Goal: Communication & Community: Answer question/provide support

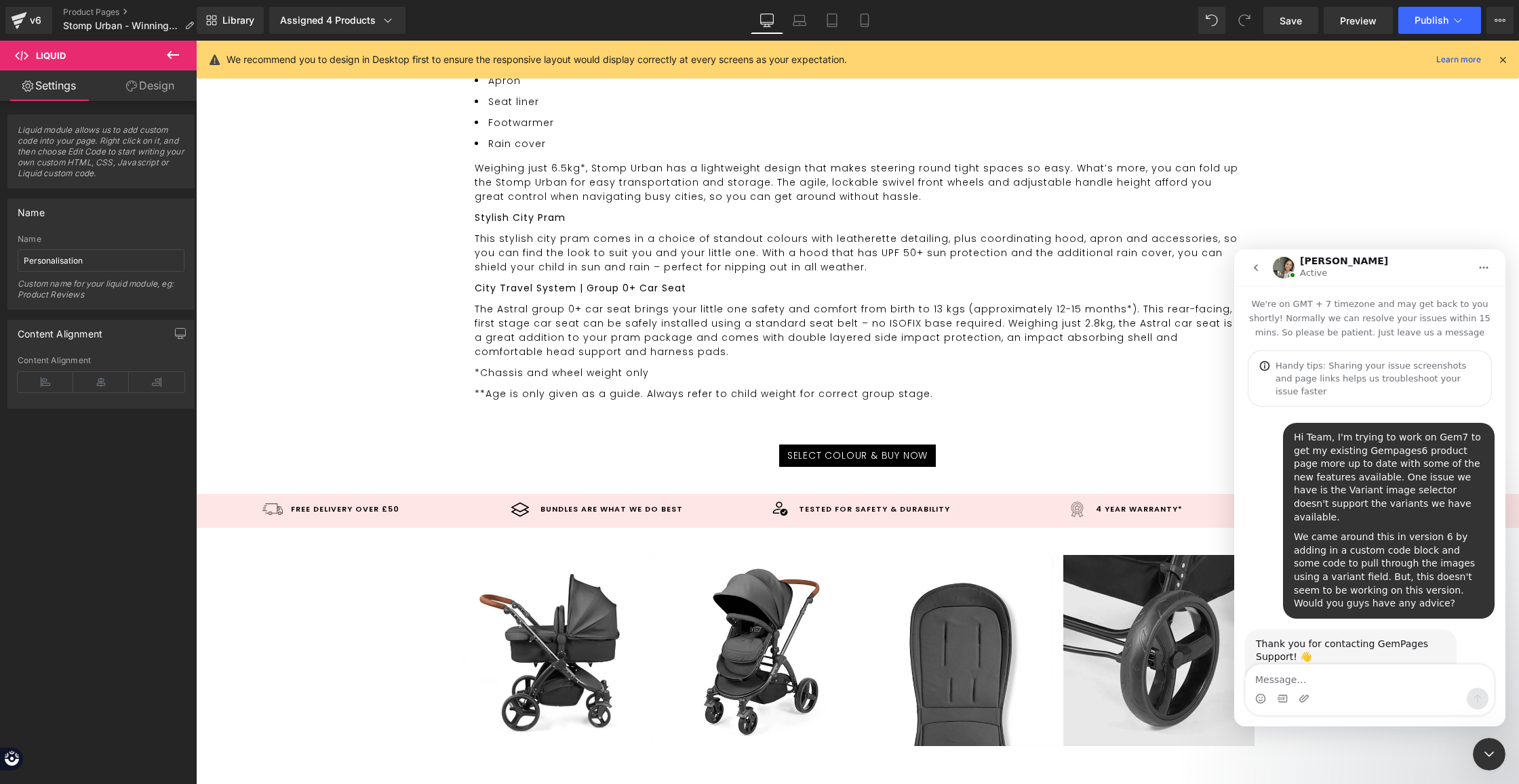
scroll to position [2, 0]
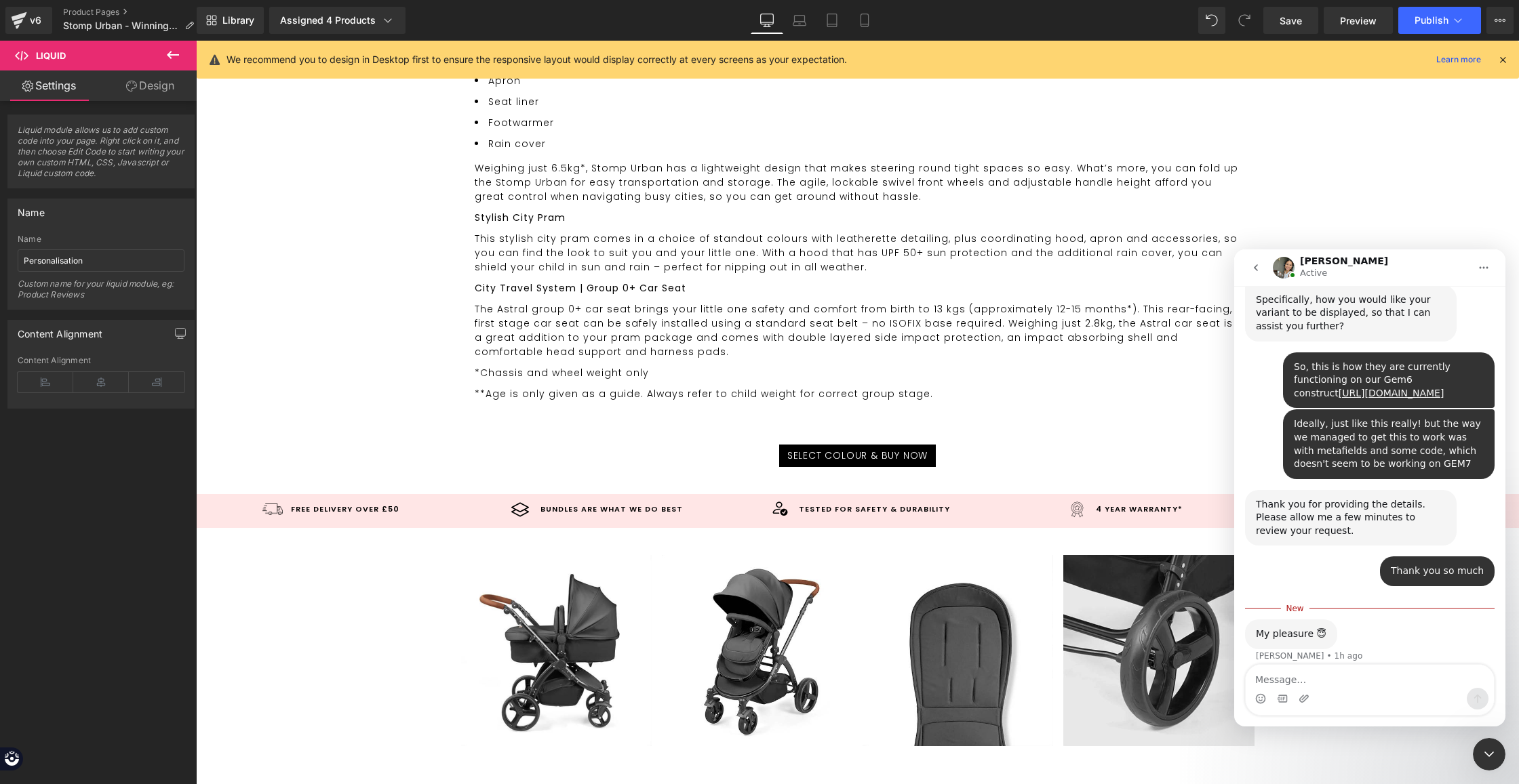
click at [1324, 688] on div "Intercom messenger" at bounding box center [1370, 699] width 248 height 22
click at [1312, 680] on textarea "Message…" at bounding box center [1370, 677] width 248 height 23
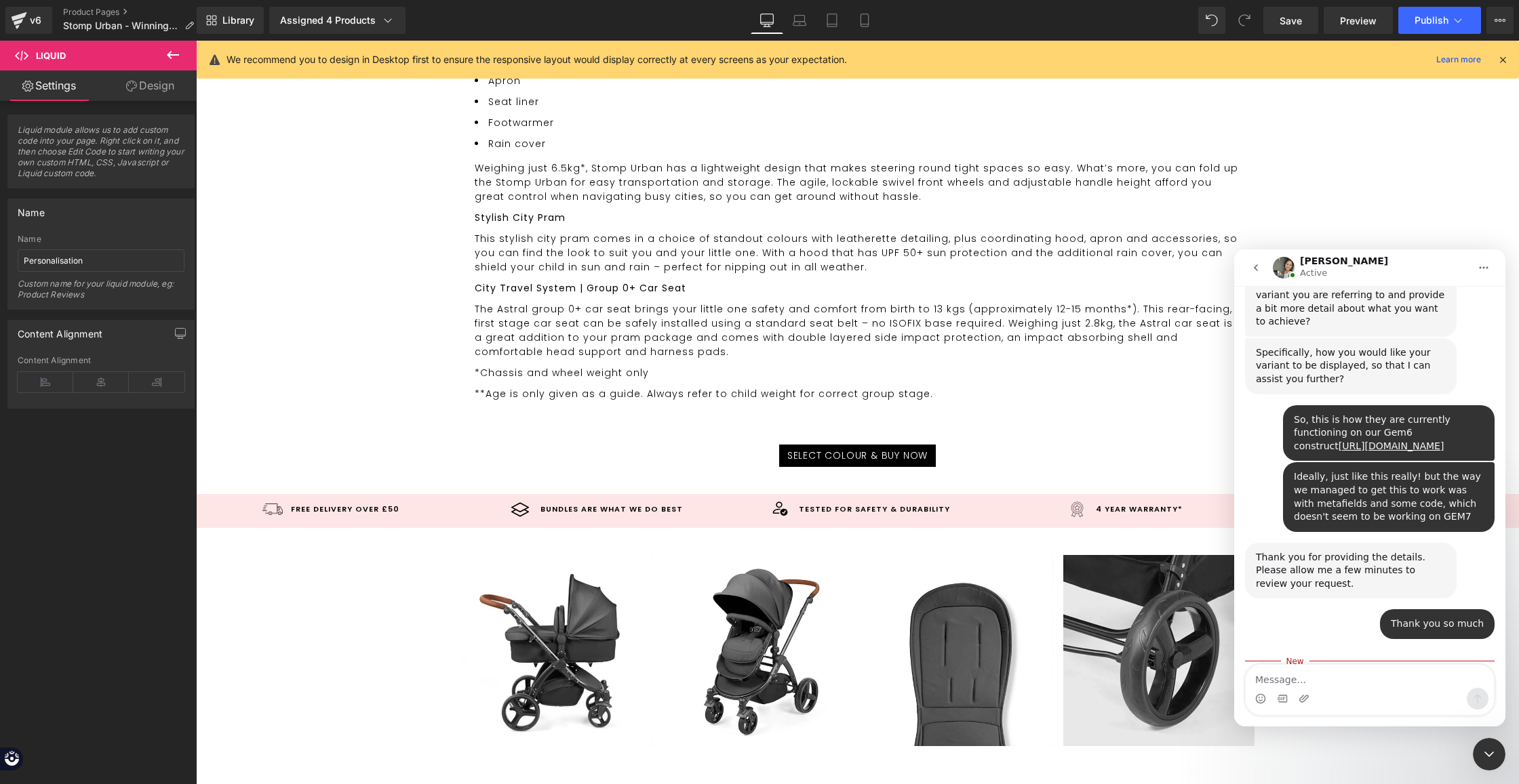
scroll to position [2, 0]
click at [1322, 682] on textarea "Message…" at bounding box center [1370, 677] width 248 height 23
type textarea "Hi [PERSON_NAME], was there any update on this at all?"
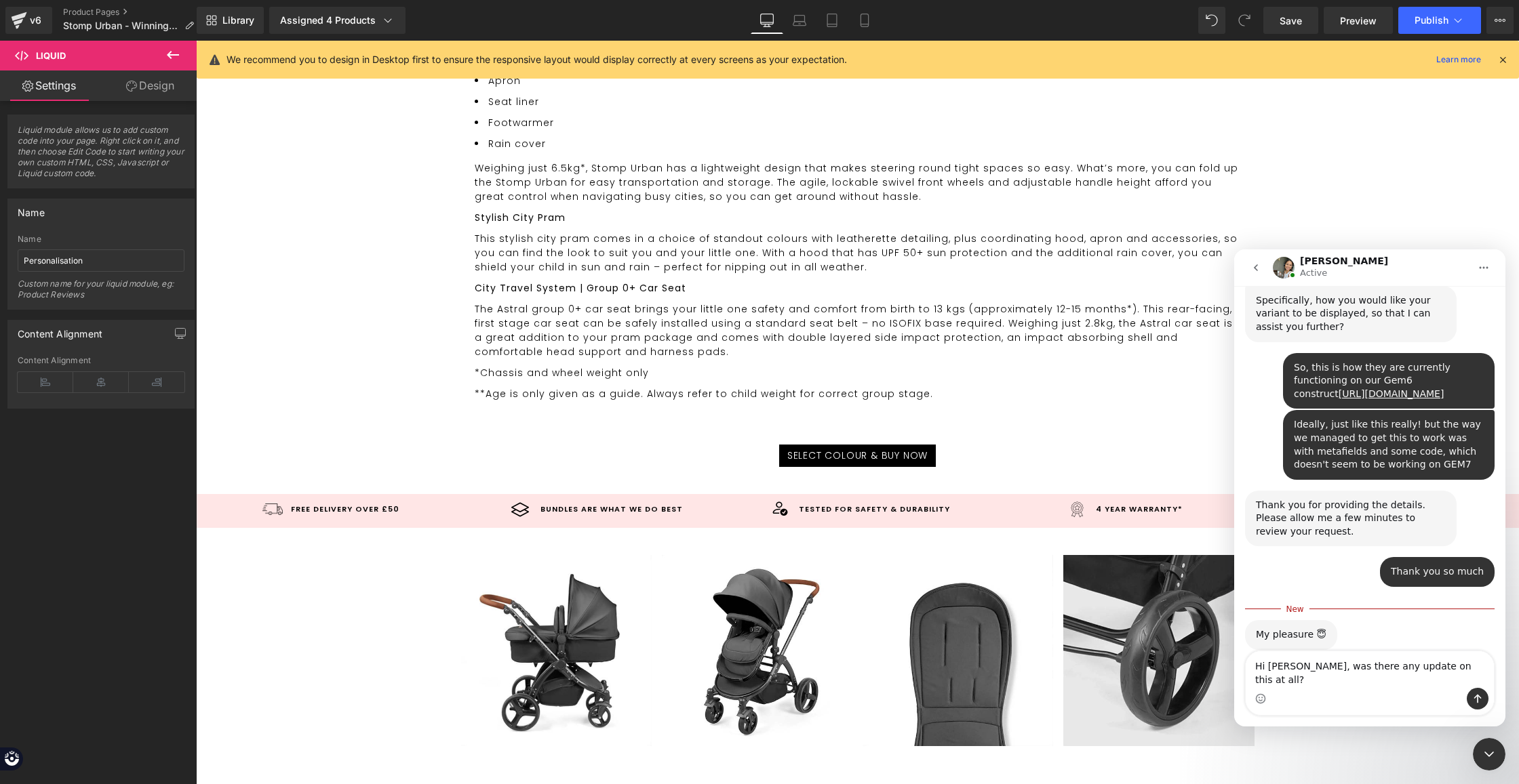
scroll to position [1661, 0]
click at [1300, 675] on textarea "Hi [PERSON_NAME], was there any update on this at all?" at bounding box center [1370, 670] width 248 height 37
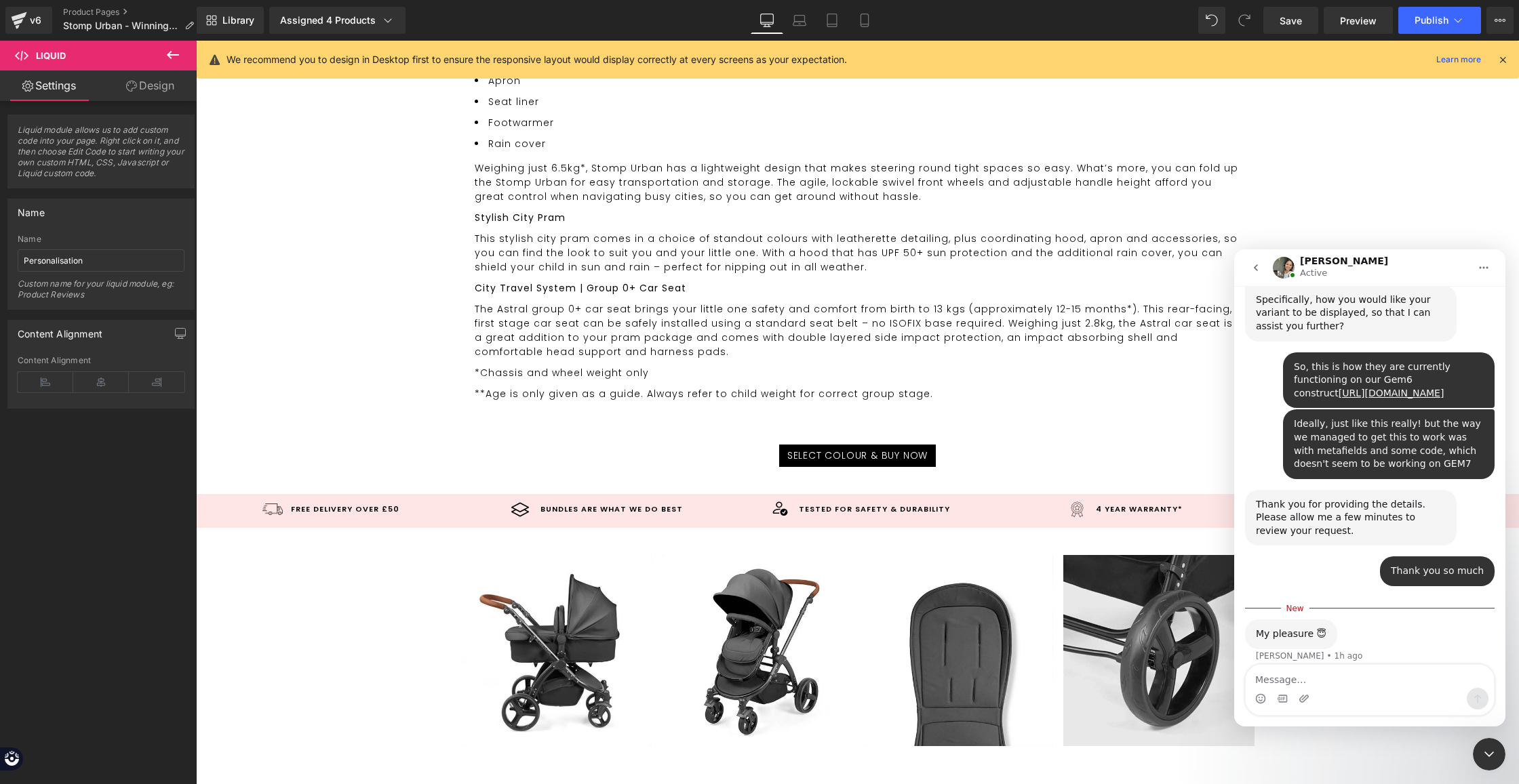
click at [1417, 620] on div "My pleasure 😇 [PERSON_NAME] • 1h ago" at bounding box center [1370, 650] width 250 height 60
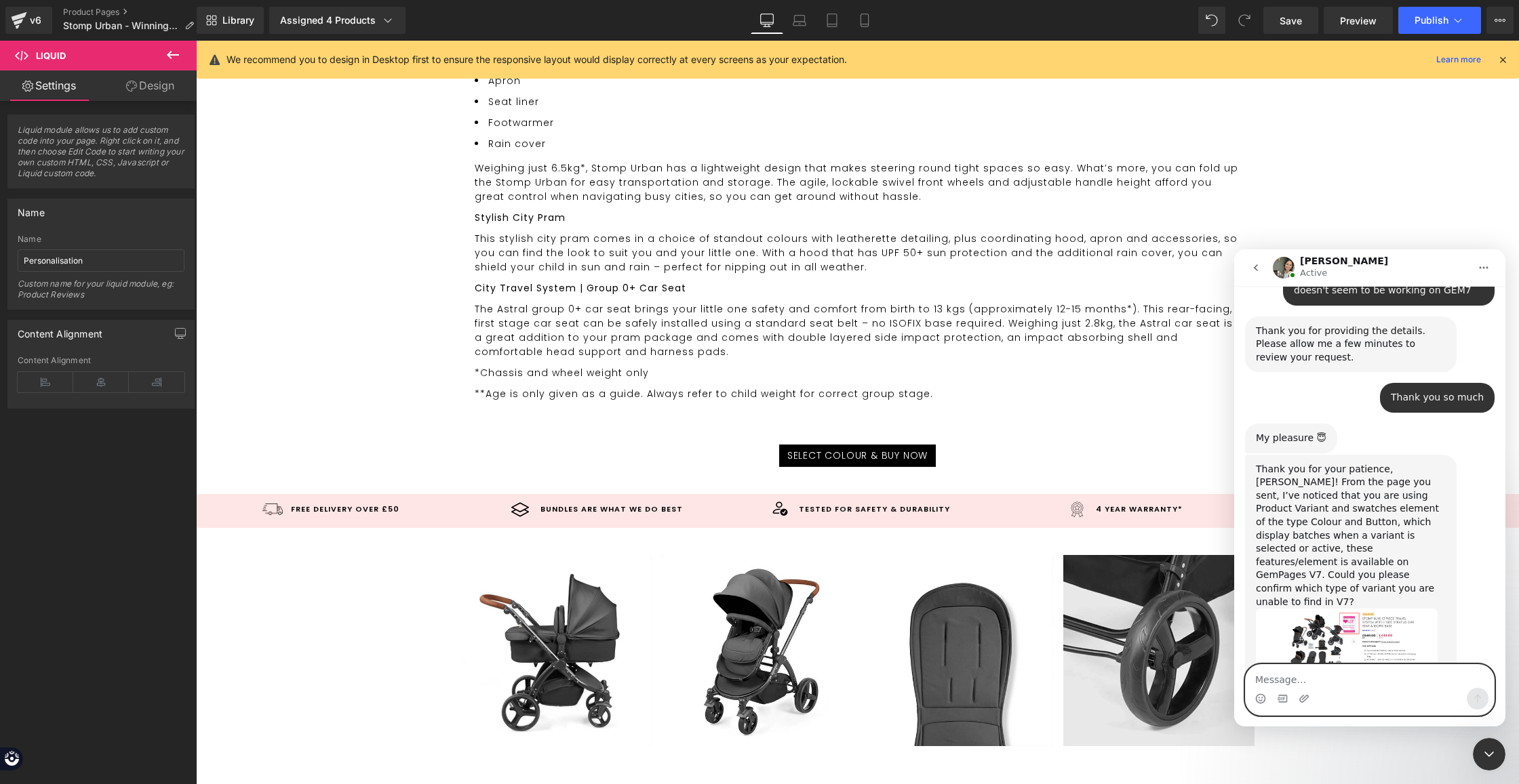
click at [1297, 679] on textarea "Message…" at bounding box center [1370, 677] width 248 height 23
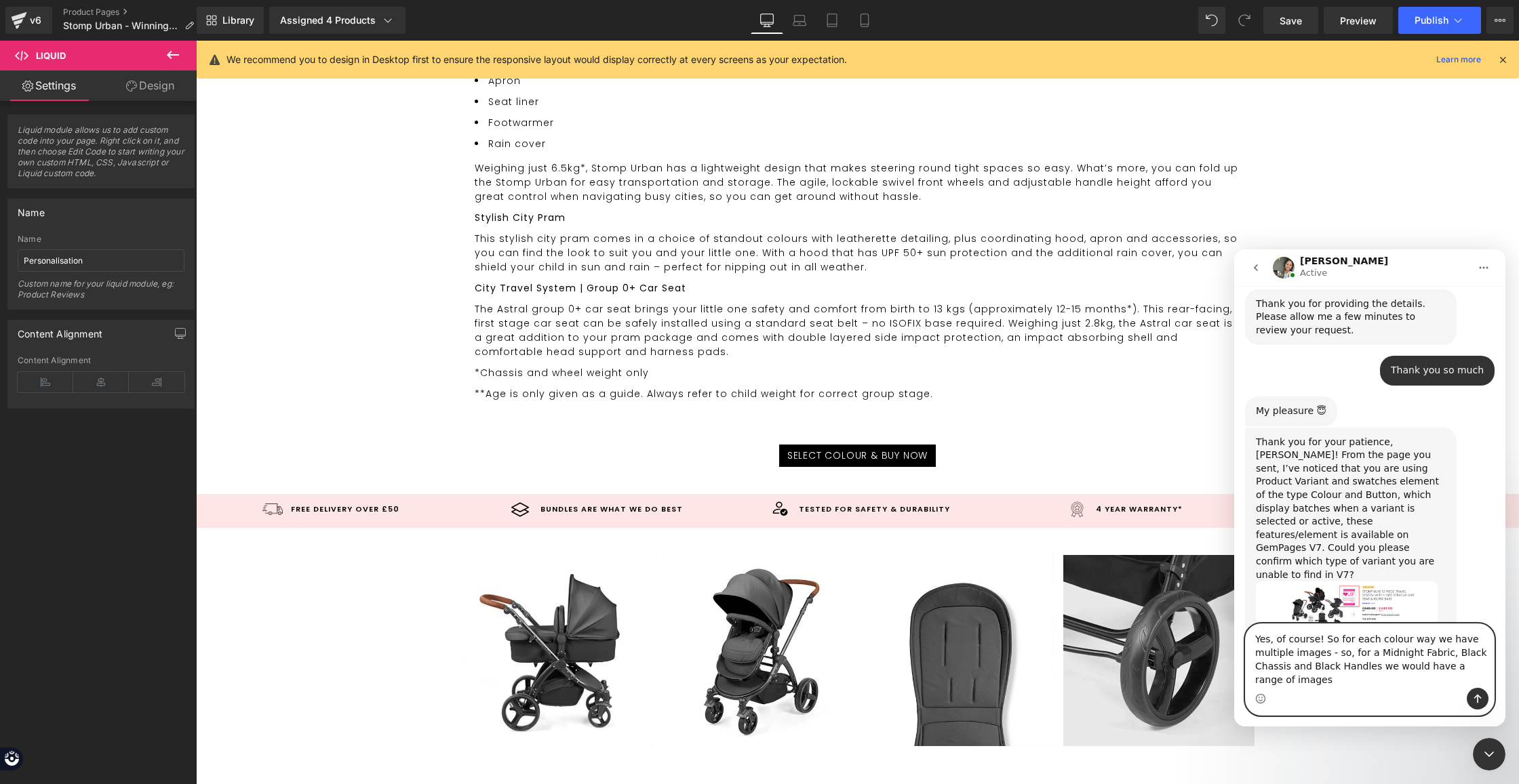
scroll to position [1876, 0]
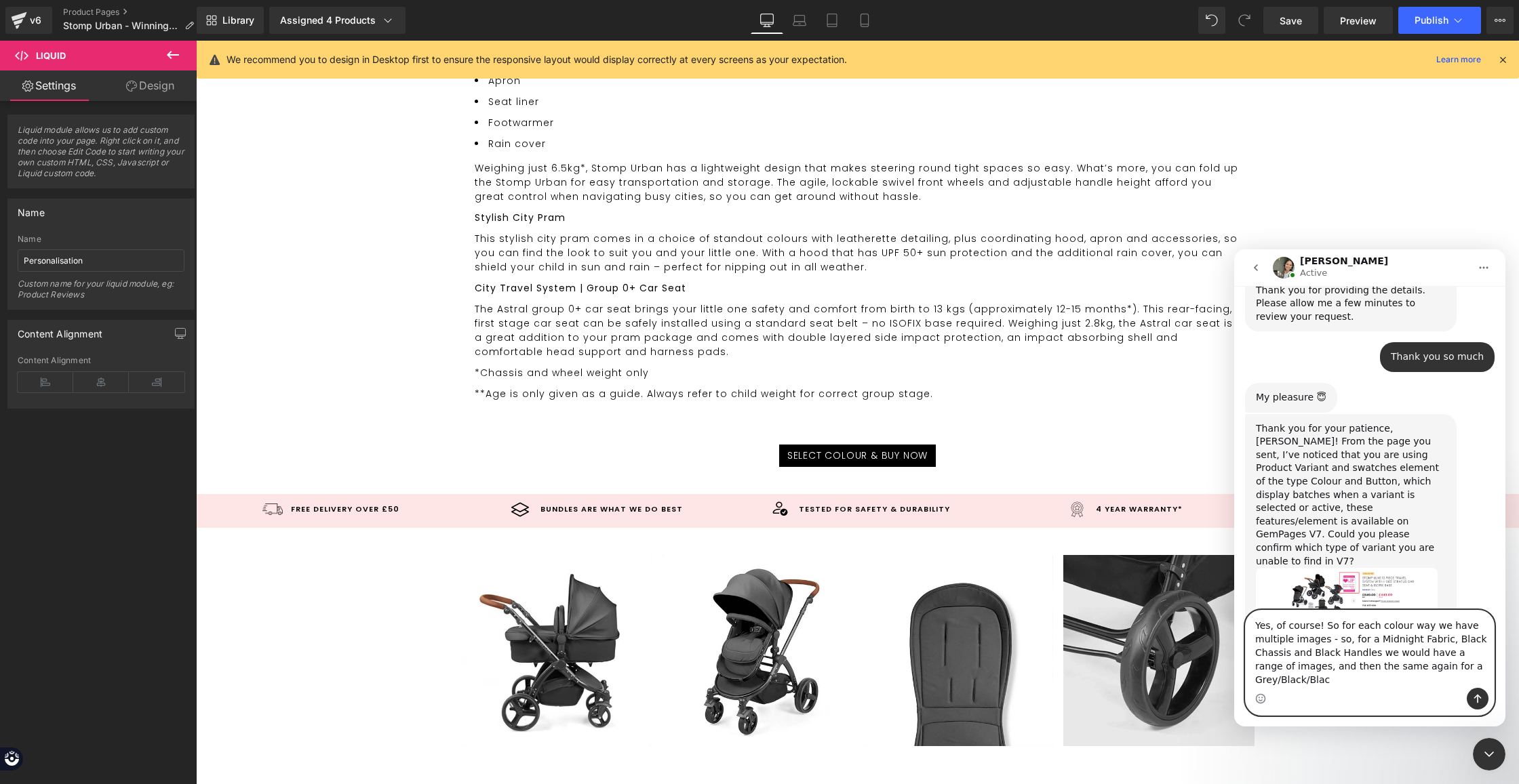
type textarea "Yes, of course! So for each colour way we have multiple images - so, for a Midn…"
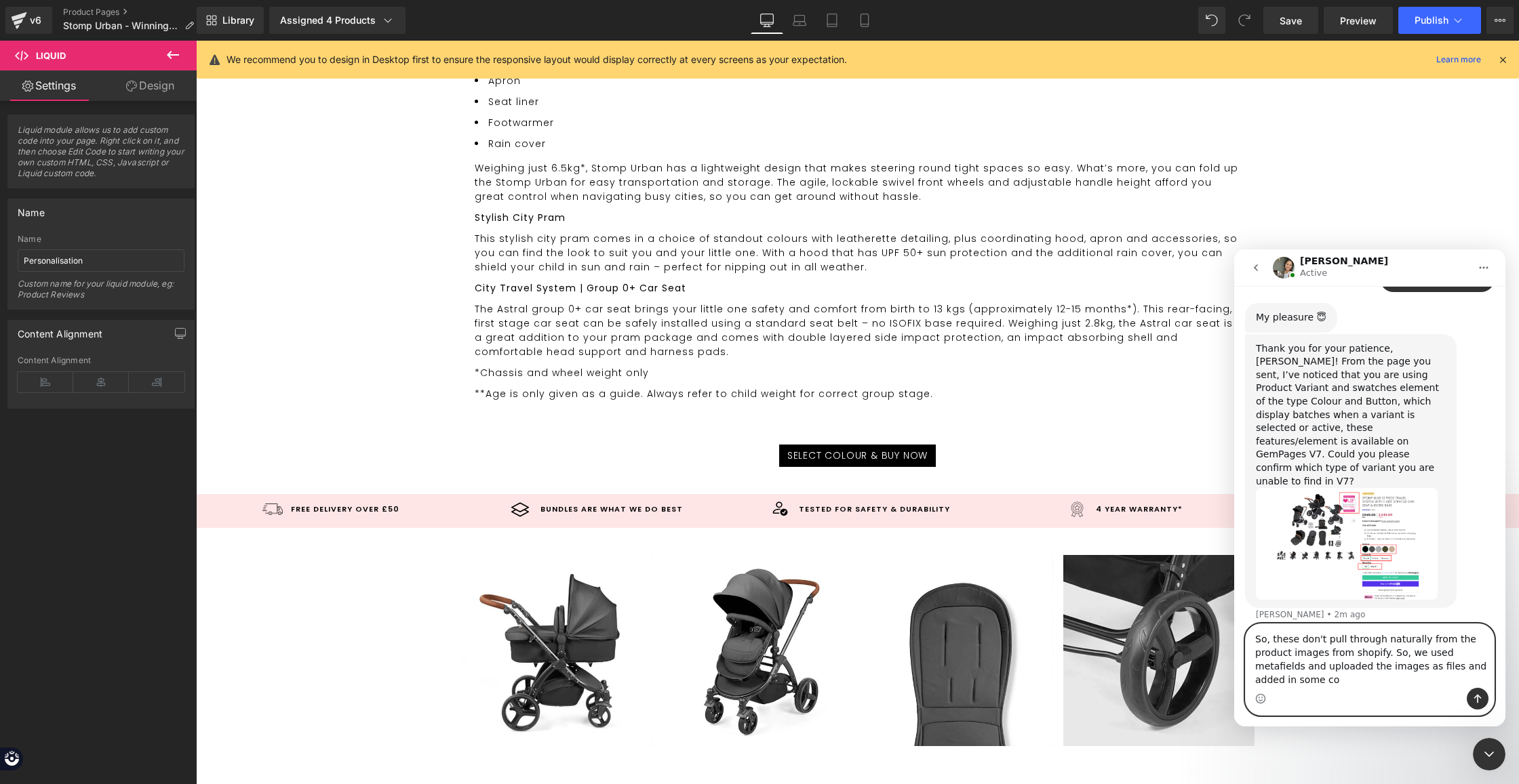
scroll to position [1970, 0]
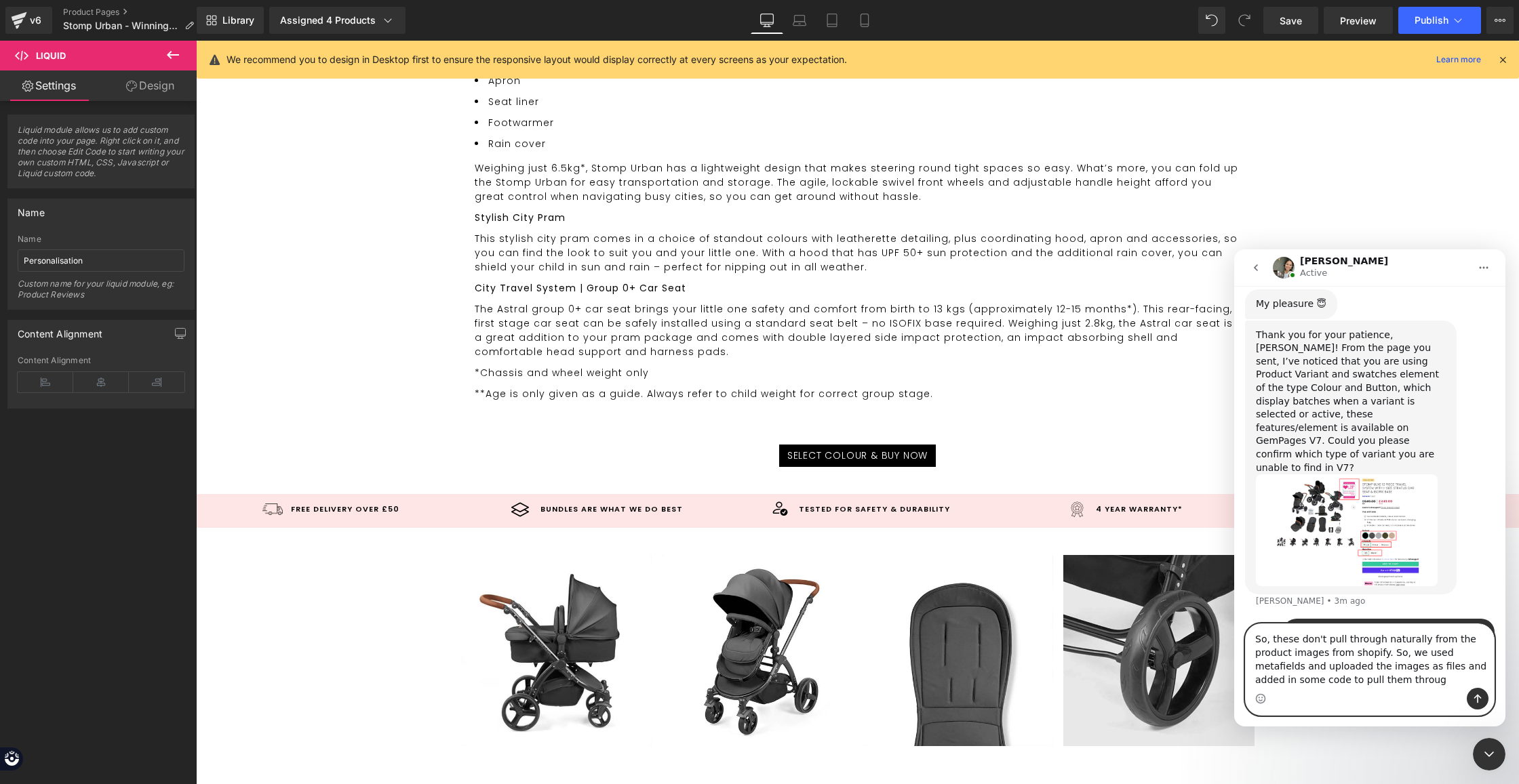
type textarea "So, these don't pull through naturally from the product images from shopify. So…"
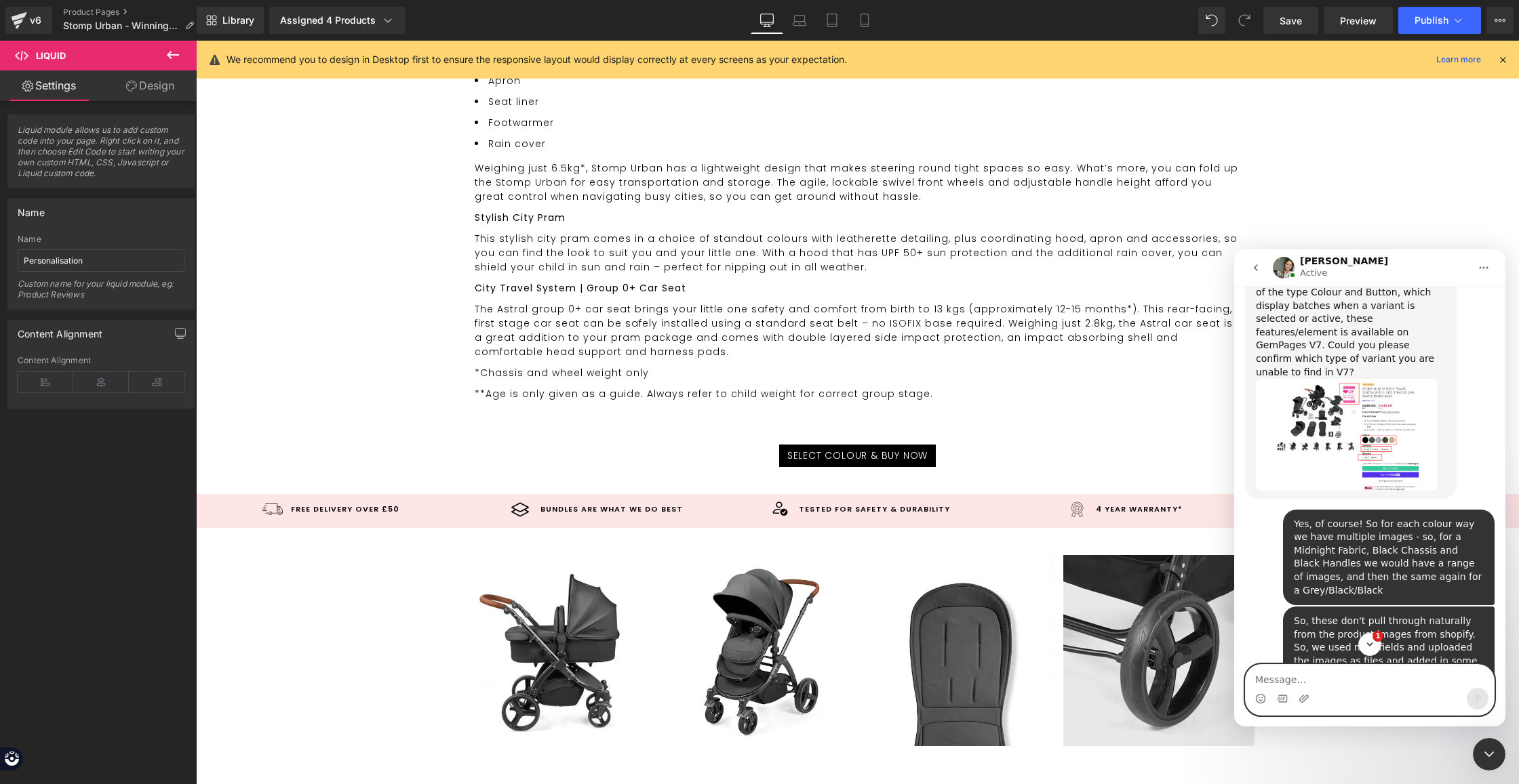
scroll to position [2132, 0]
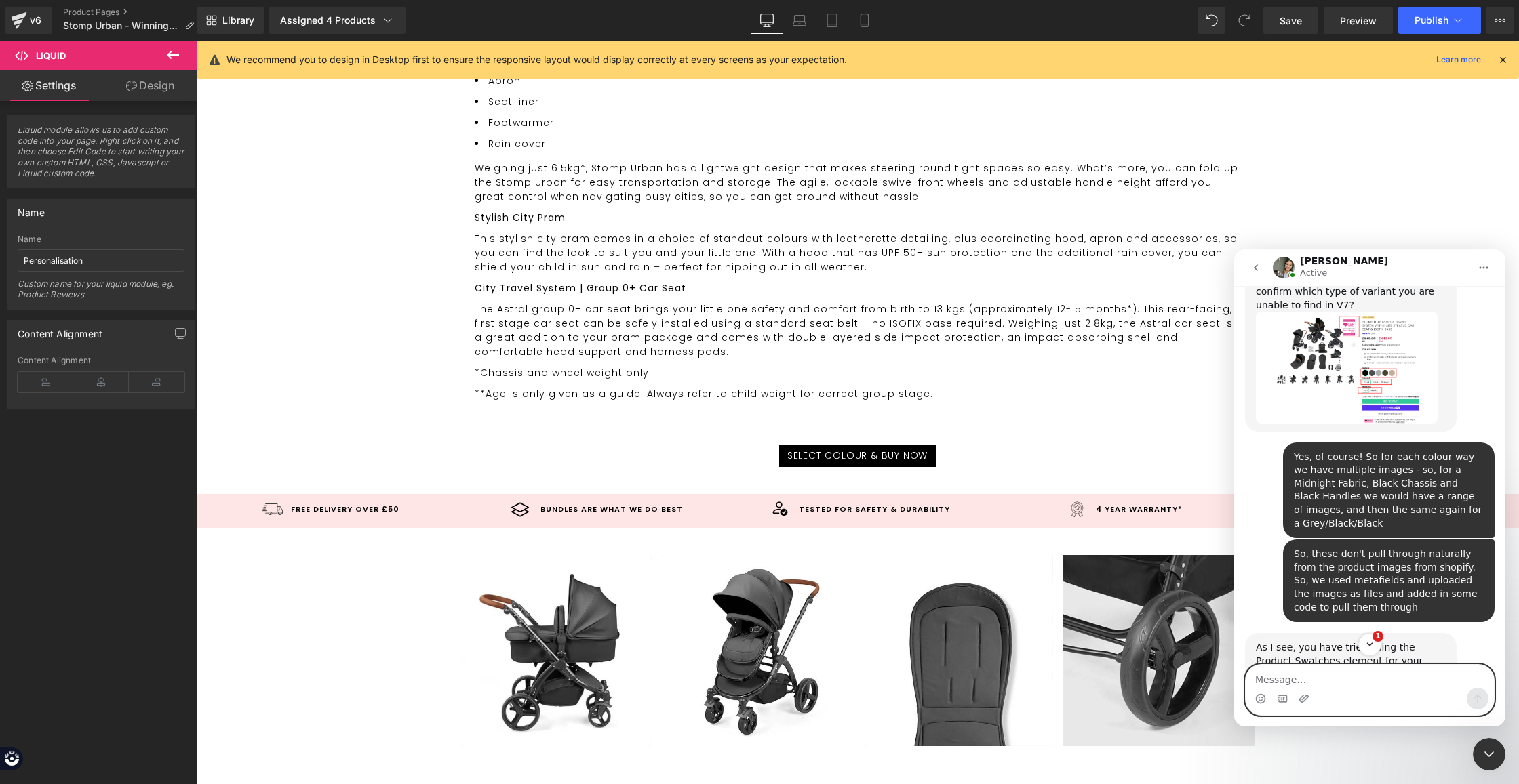
click at [1344, 683] on textarea "Message…" at bounding box center [1370, 677] width 248 height 23
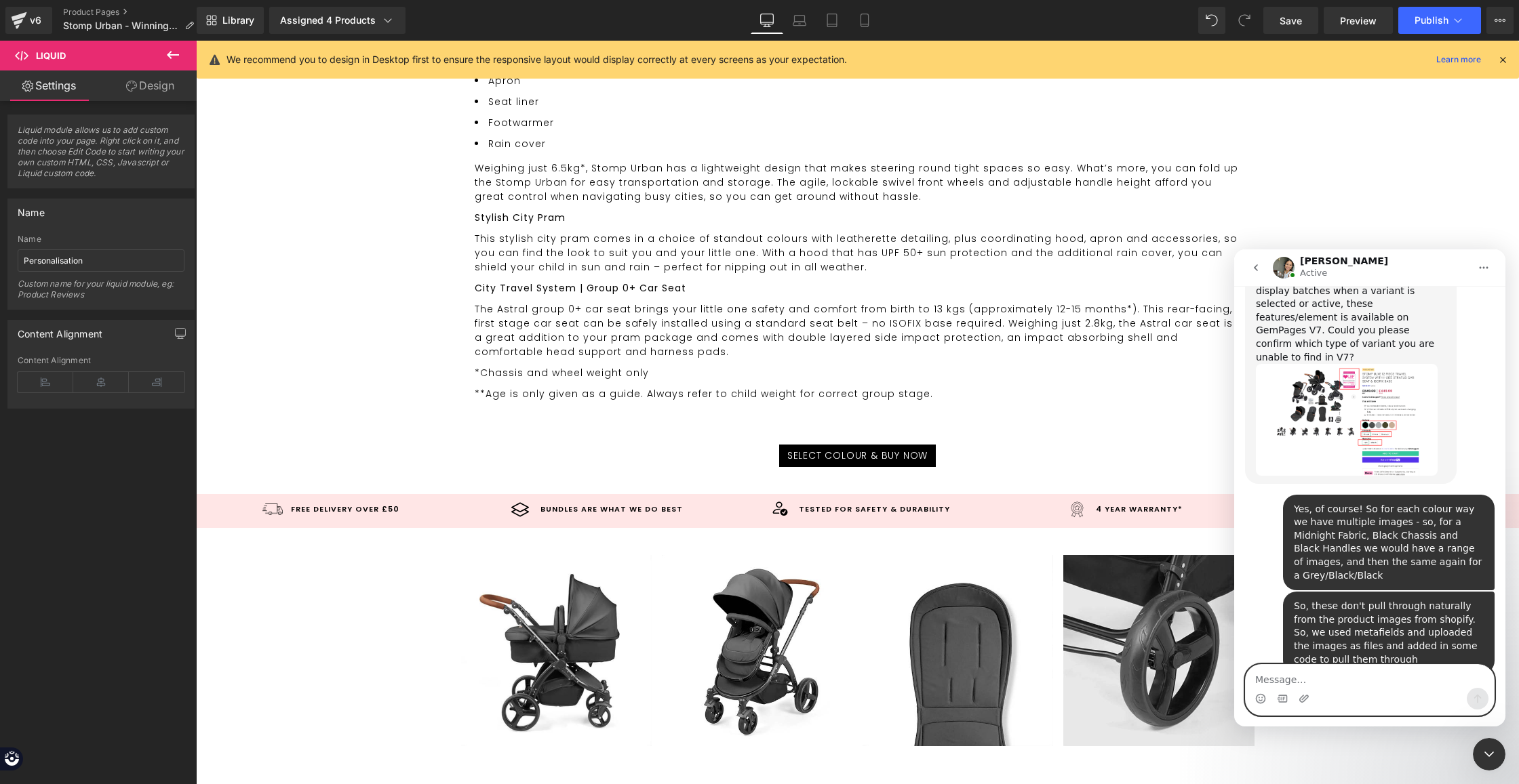
click at [1344, 681] on textarea "Message…" at bounding box center [1370, 677] width 248 height 23
type textarea "yes, that's right"
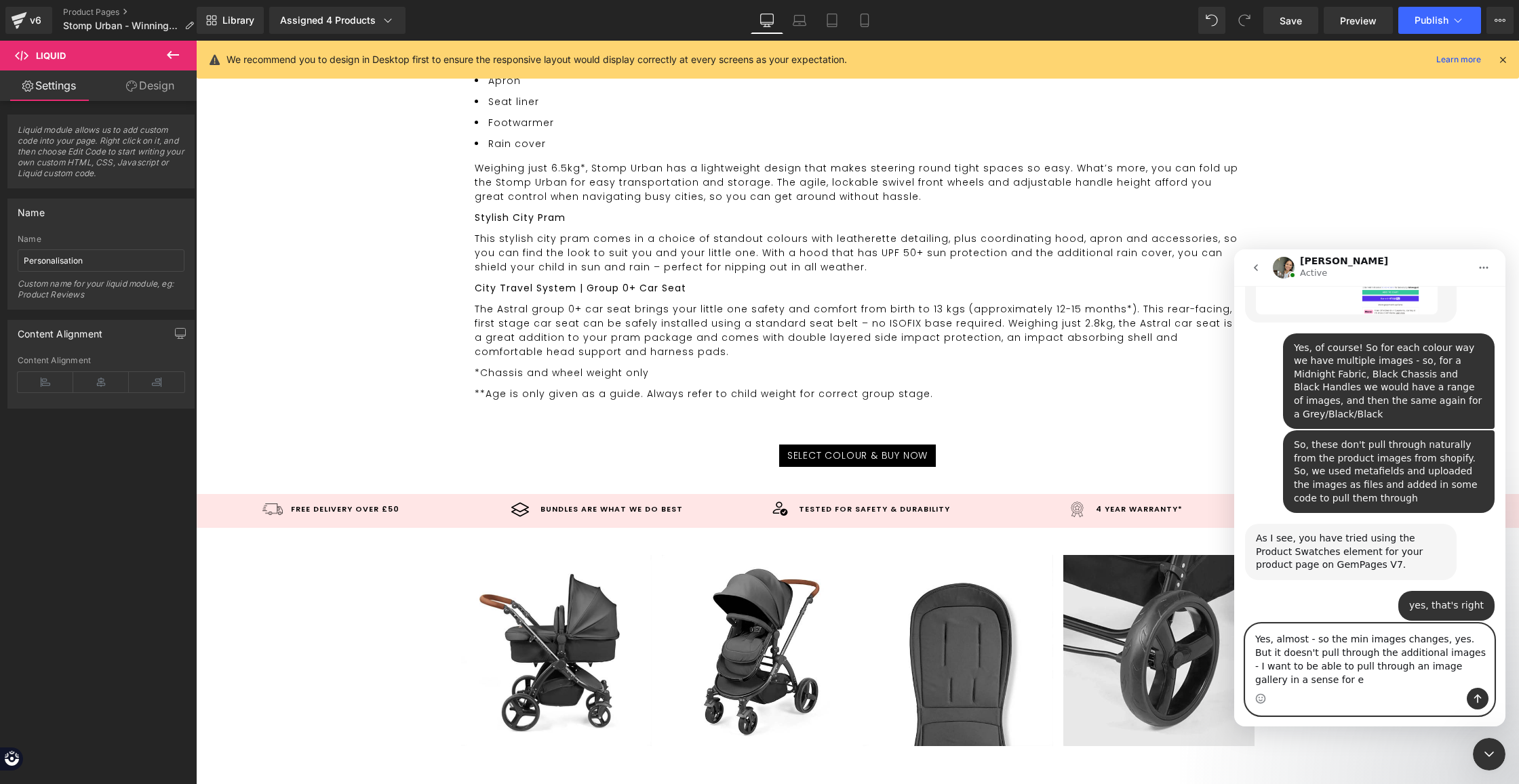
scroll to position [2254, 0]
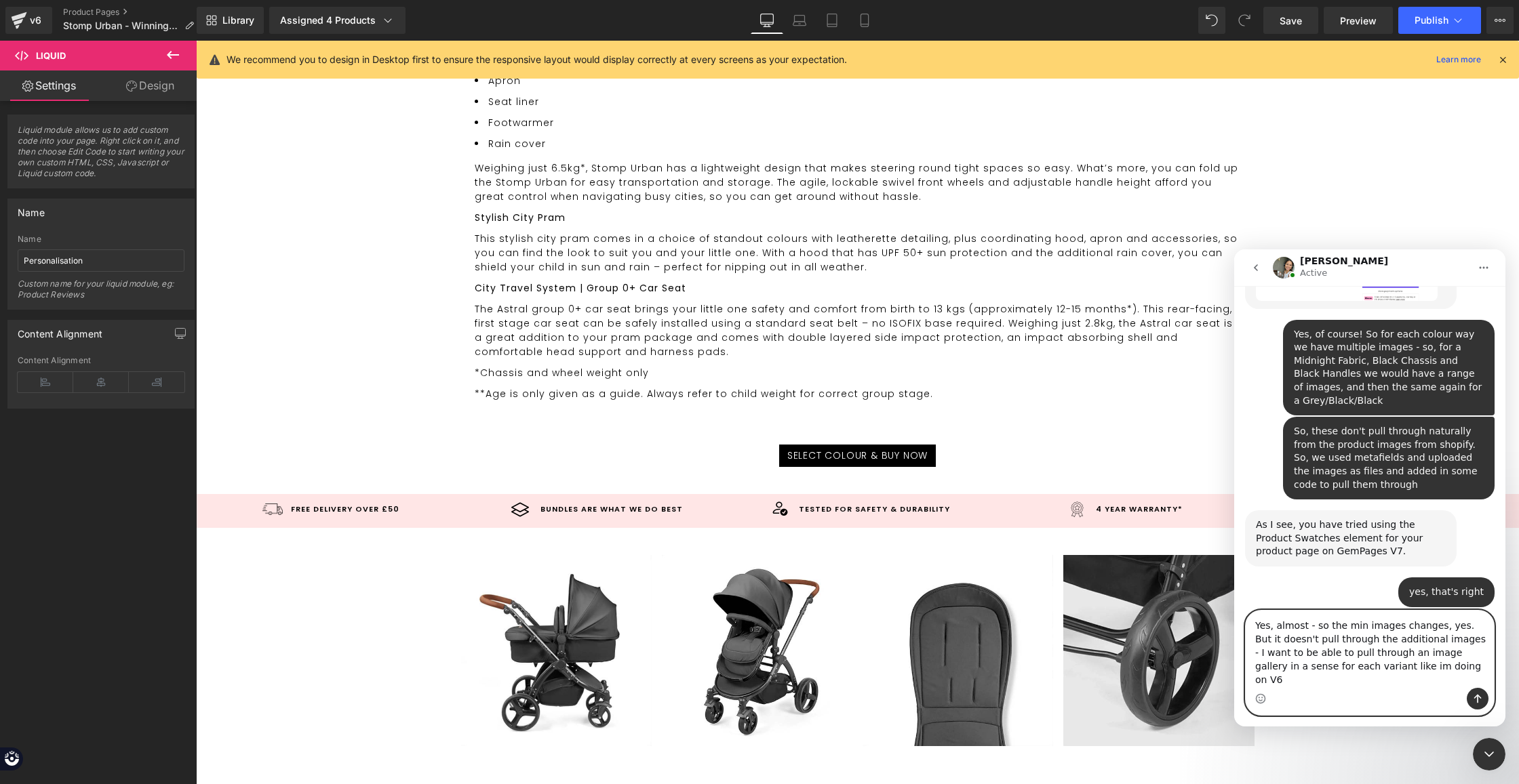
type textarea "Yes, almost - so the min images changes, yes. But it doesn't pull through the a…"
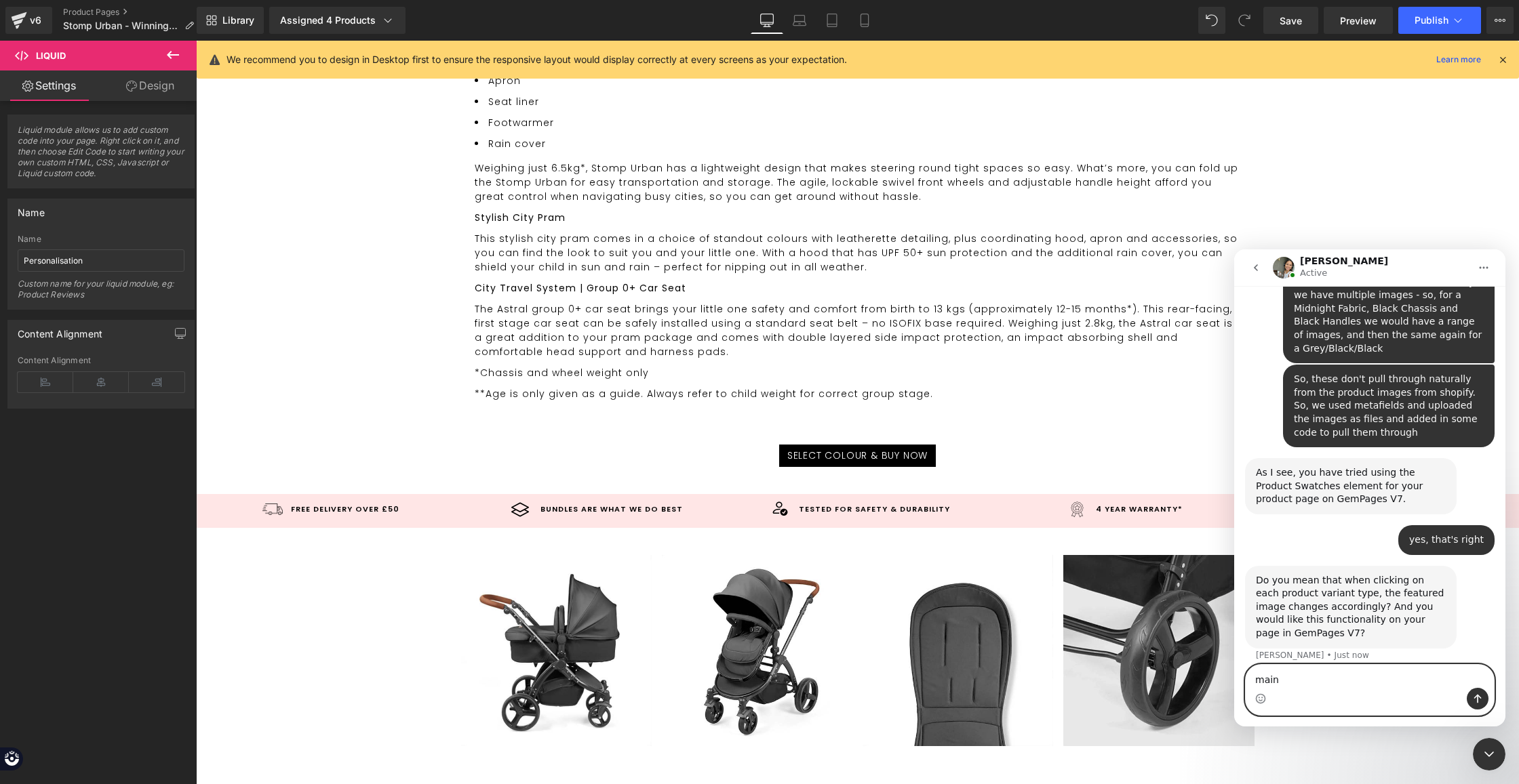
type textarea "main*"
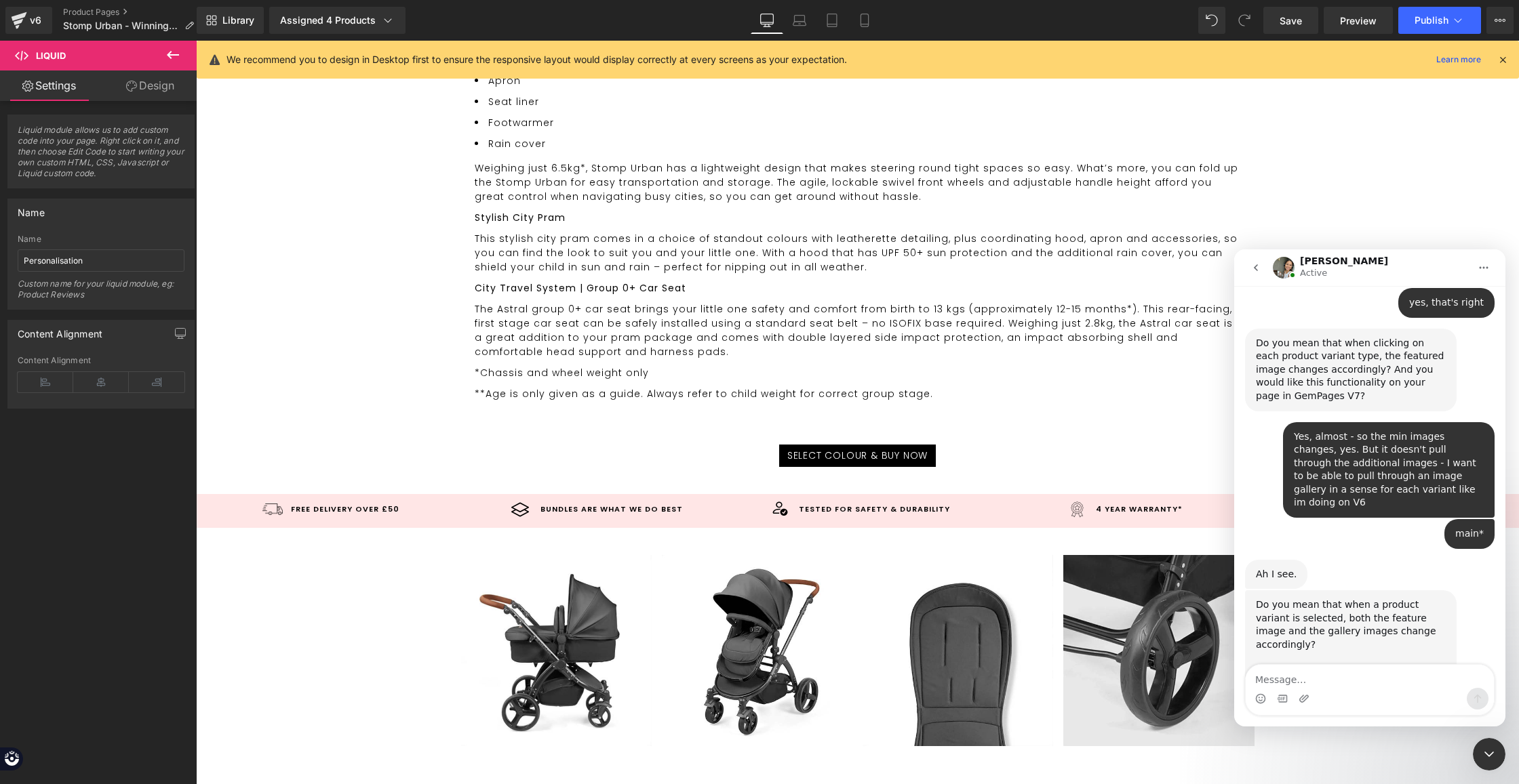
scroll to position [2545, 0]
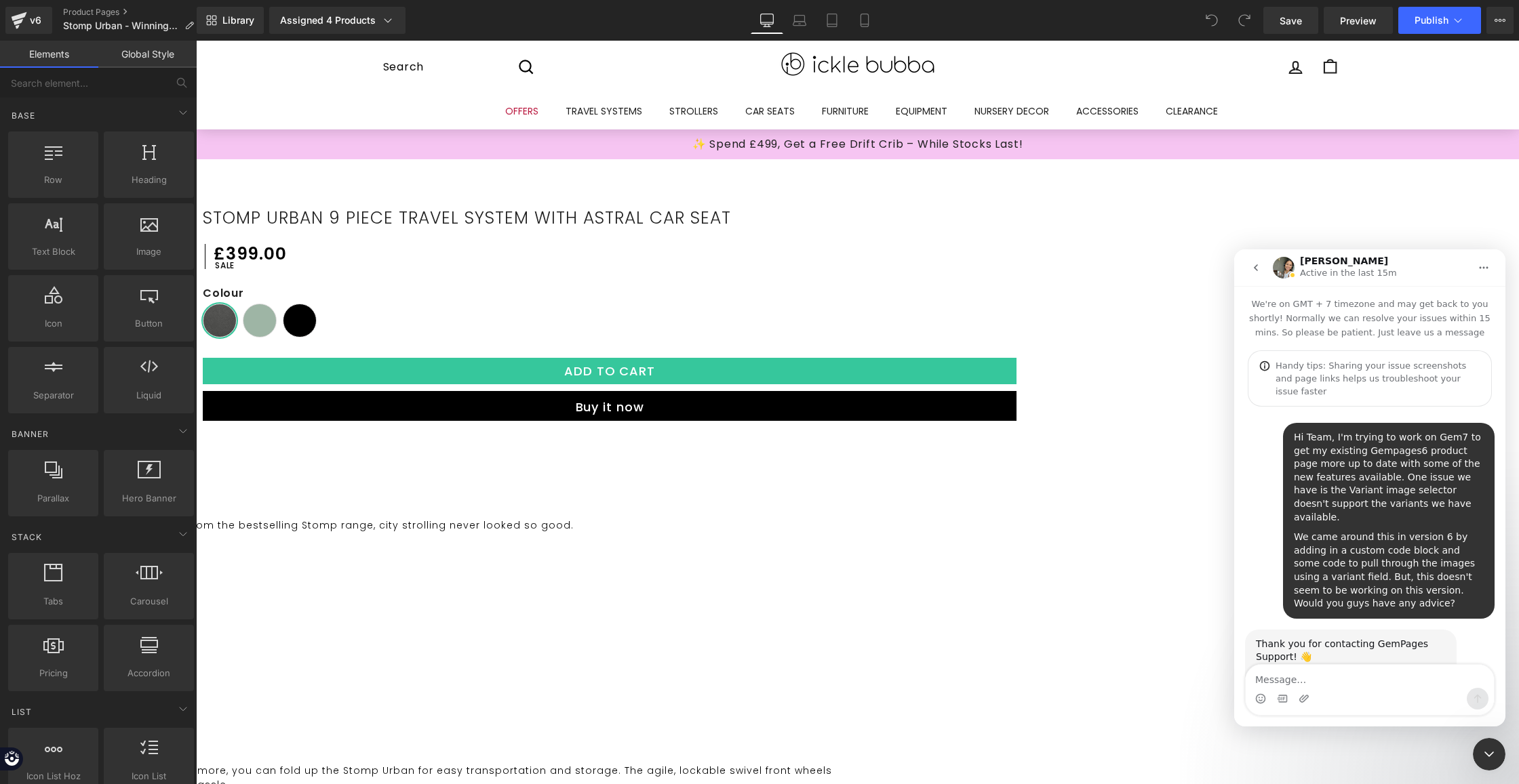
scroll to position [2545, 0]
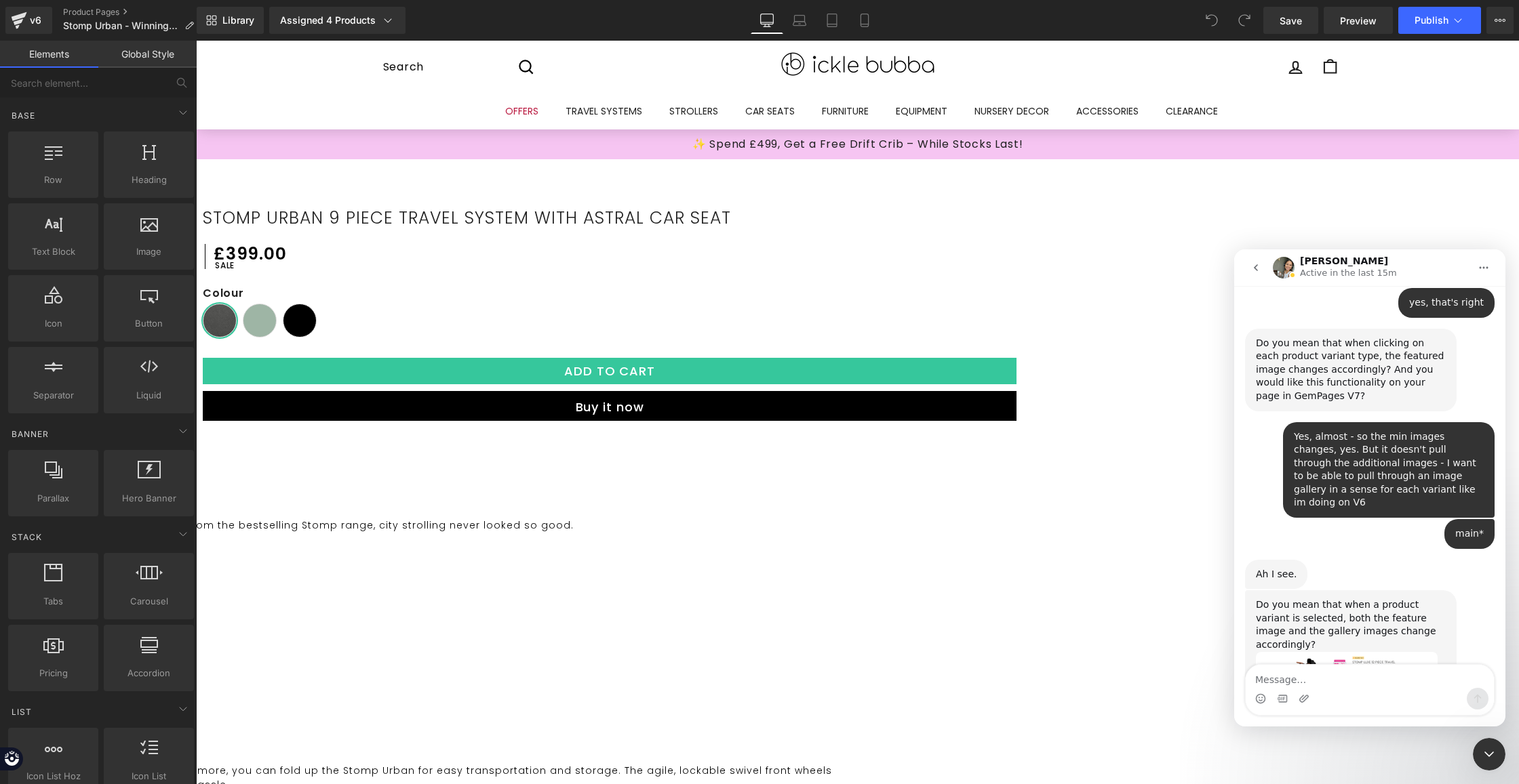
click at [1294, 686] on textarea "Message…" at bounding box center [1370, 677] width 248 height 23
type textarea "yes that's right!"
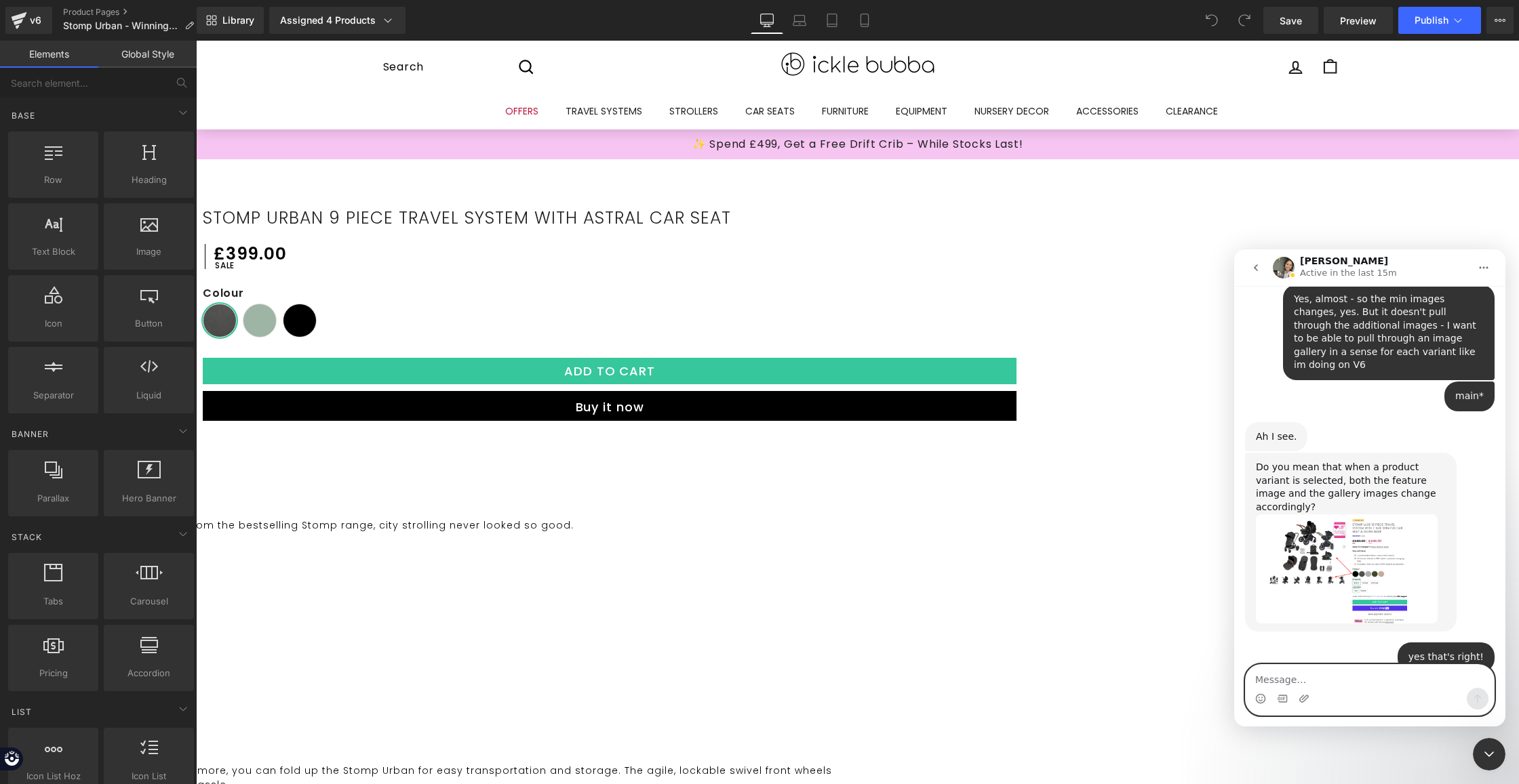
scroll to position [2736, 0]
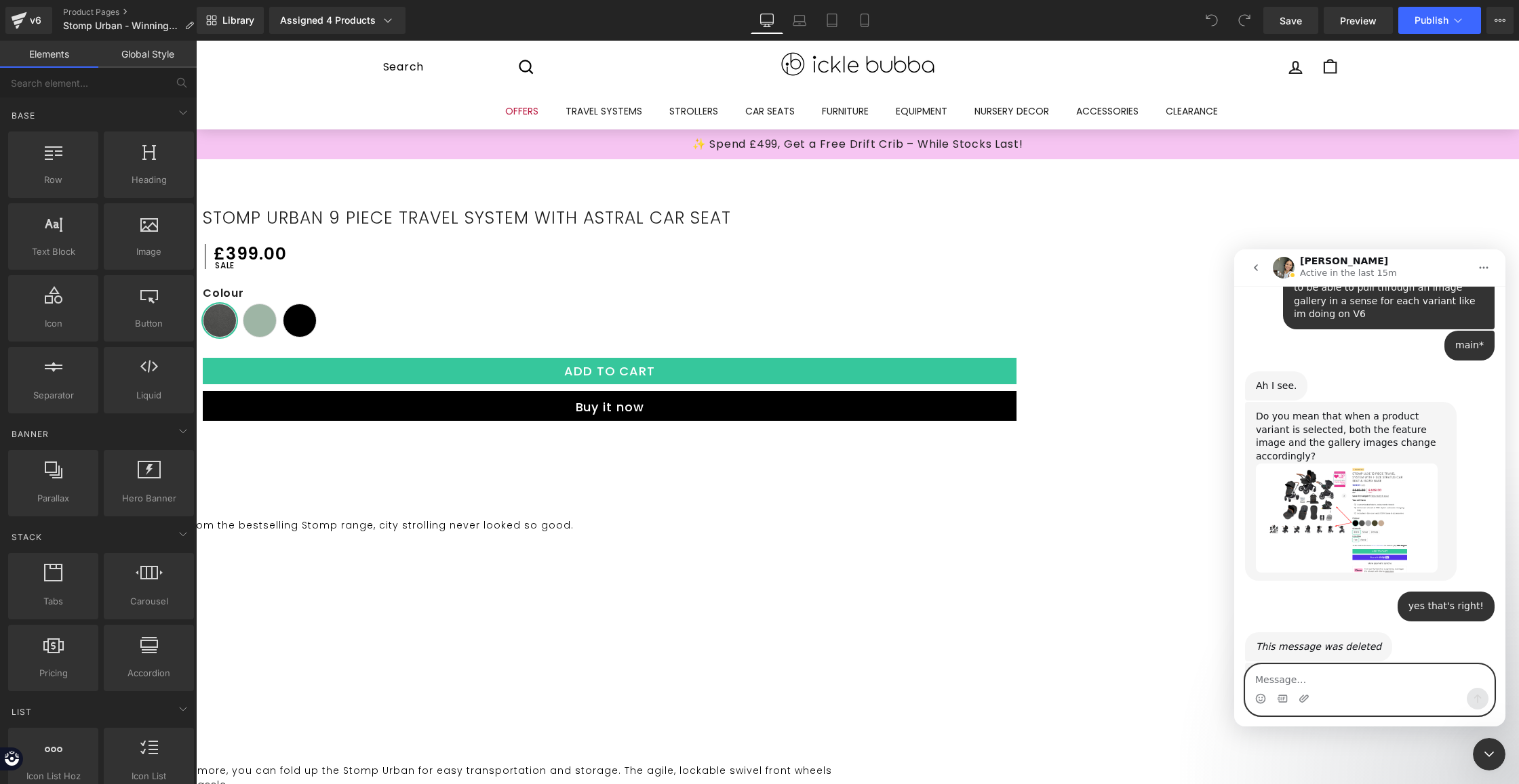
click at [1342, 674] on textarea "Message…" at bounding box center [1370, 677] width 248 height 23
type textarea "No problem! Thank you"
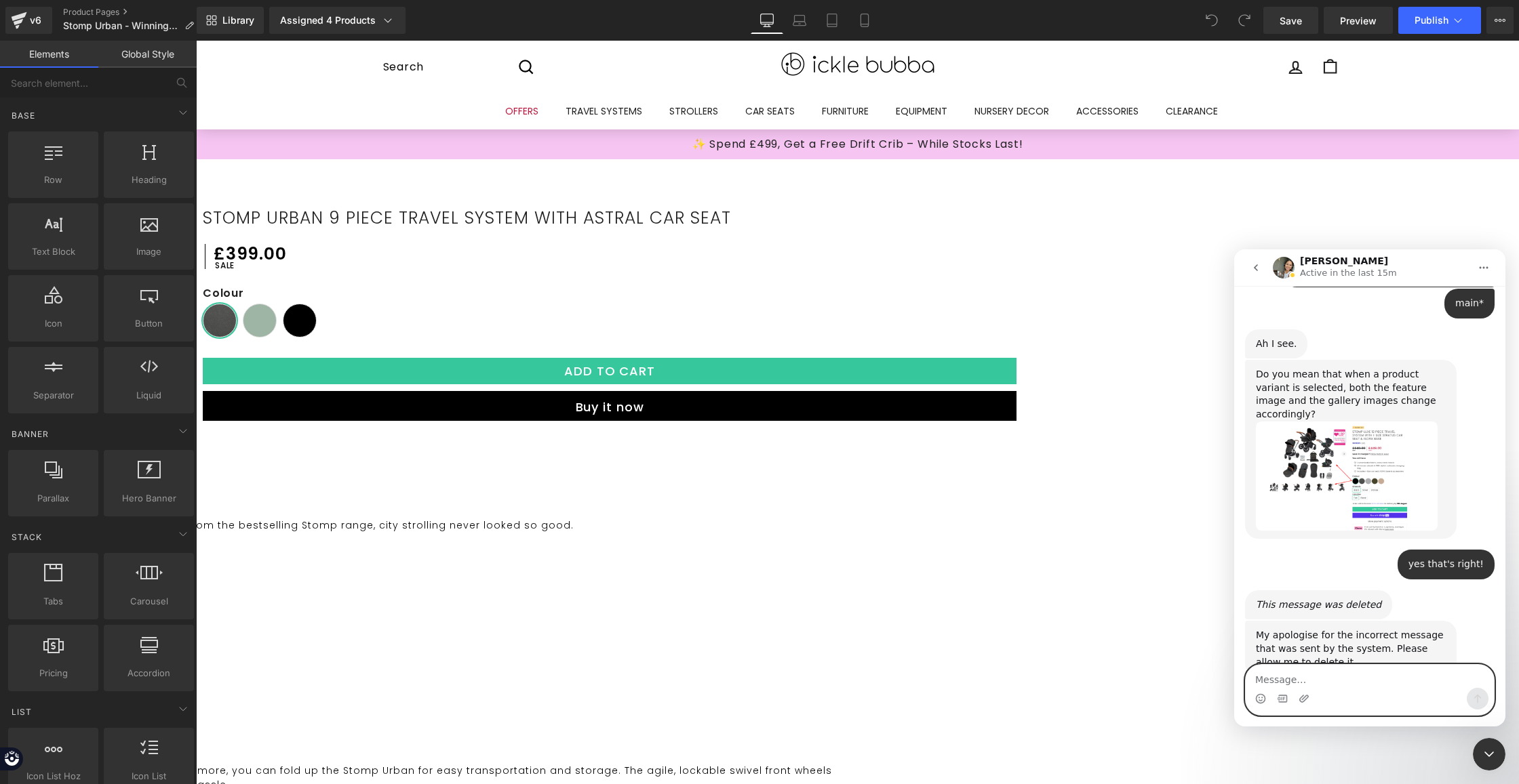
scroll to position [2791, 0]
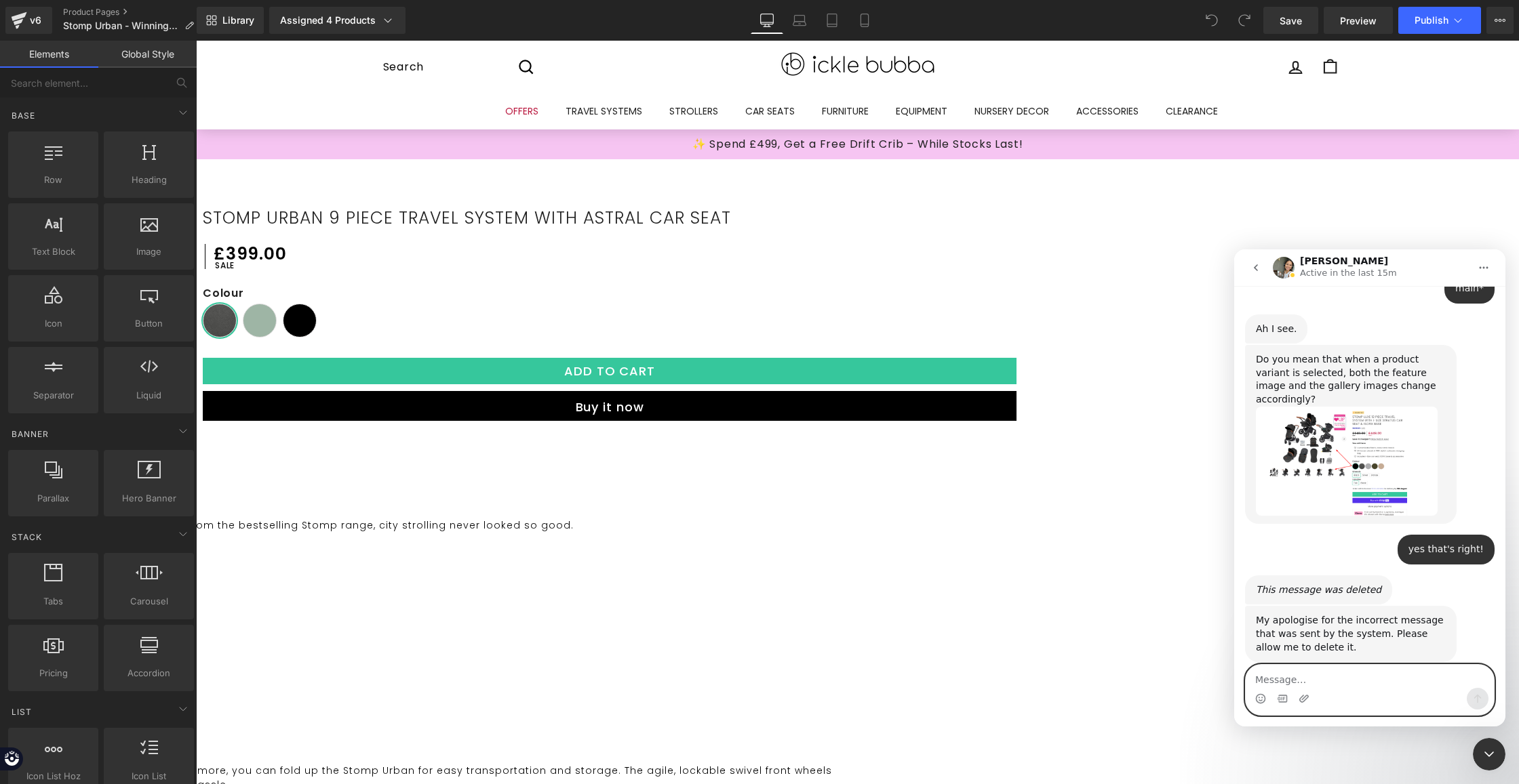
click at [1298, 676] on textarea "Message…" at bounding box center [1370, 677] width 248 height 23
type textarea "Ok, thank you very much"
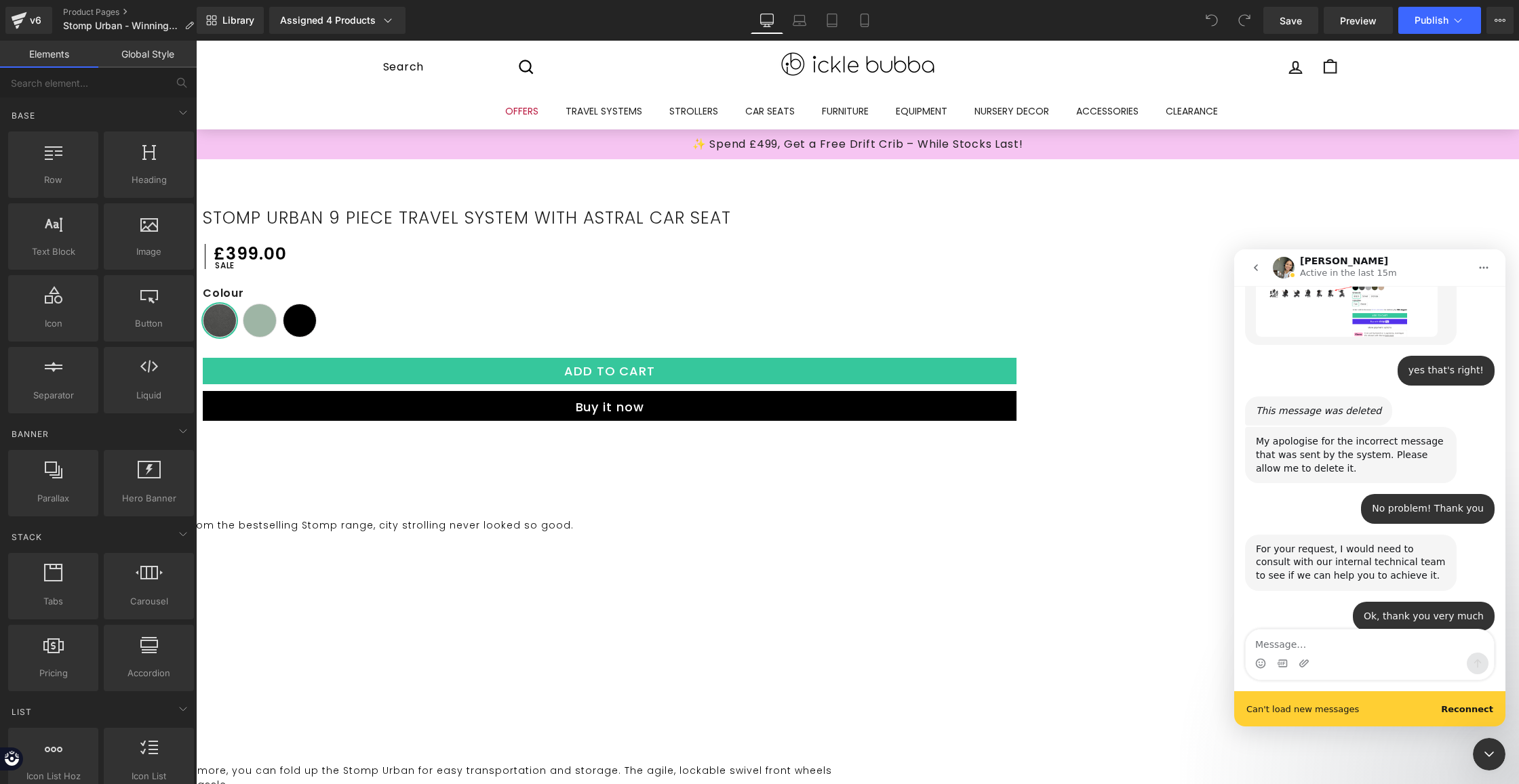
scroll to position [3005, 0]
